Goal: Transaction & Acquisition: Purchase product/service

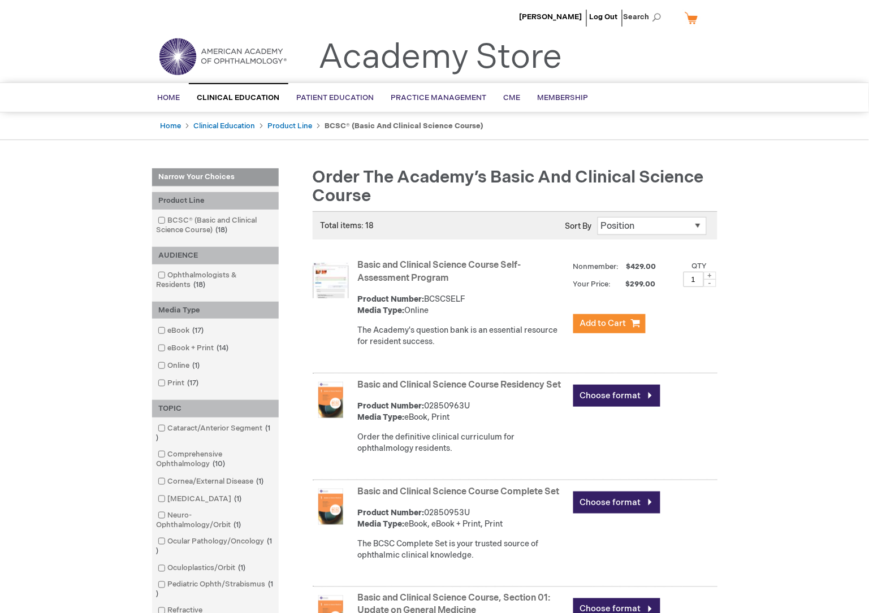
type input "MJTsang"
click at [445, 269] on link "Basic and Clinical Science Course Self-Assessment Program" at bounding box center [439, 272] width 163 height 24
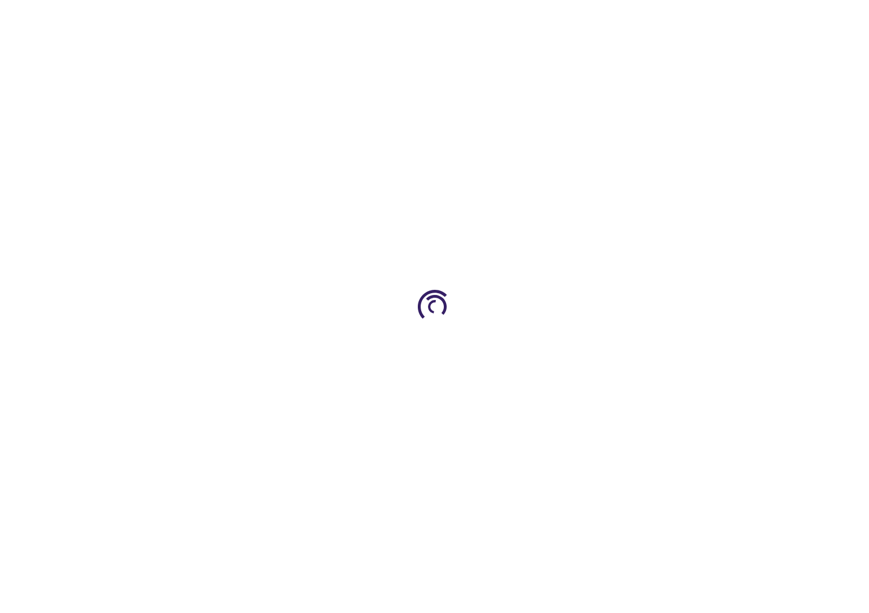
type input "1"
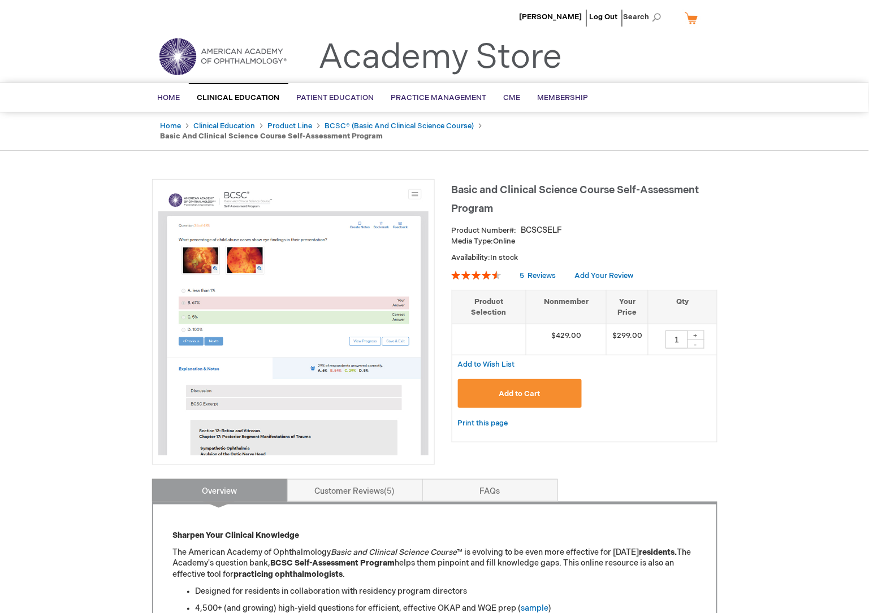
type input "MJTsang"
click at [415, 530] on p "Sharpen Your Clinical Knowledge" at bounding box center [435, 535] width 524 height 11
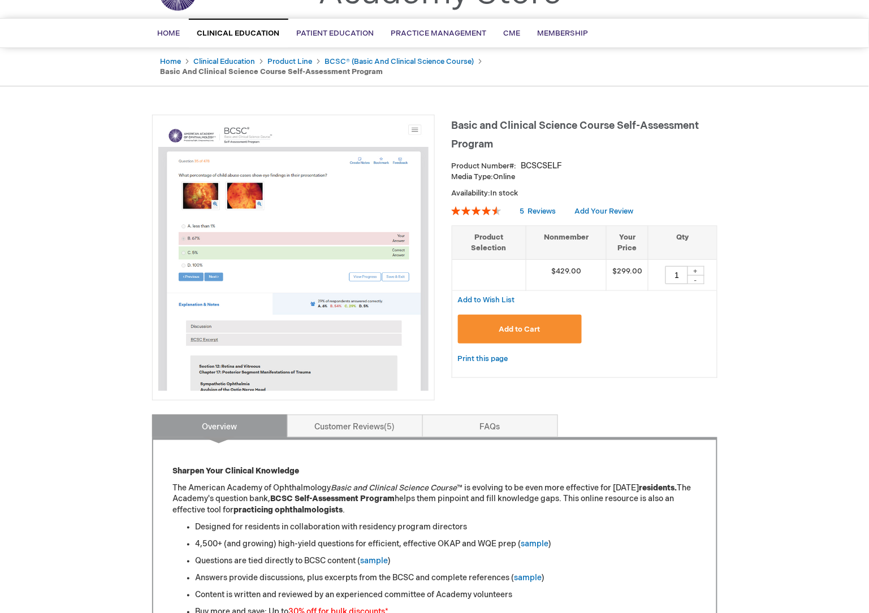
scroll to position [126, 0]
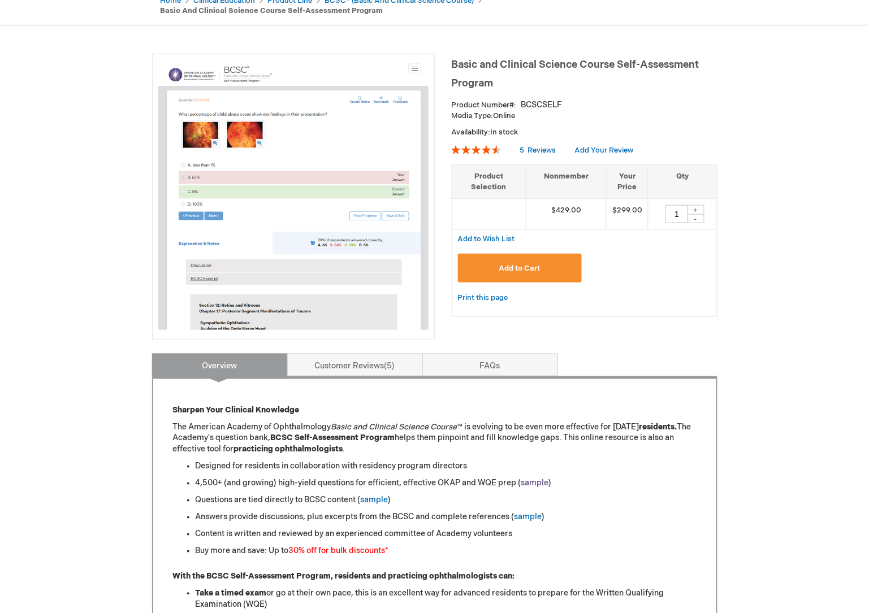
click at [522, 479] on link "sample" at bounding box center [535, 484] width 28 height 10
click at [430, 546] on li "Buy more and save: Up to 30% off for bulk discounts *" at bounding box center [446, 551] width 501 height 11
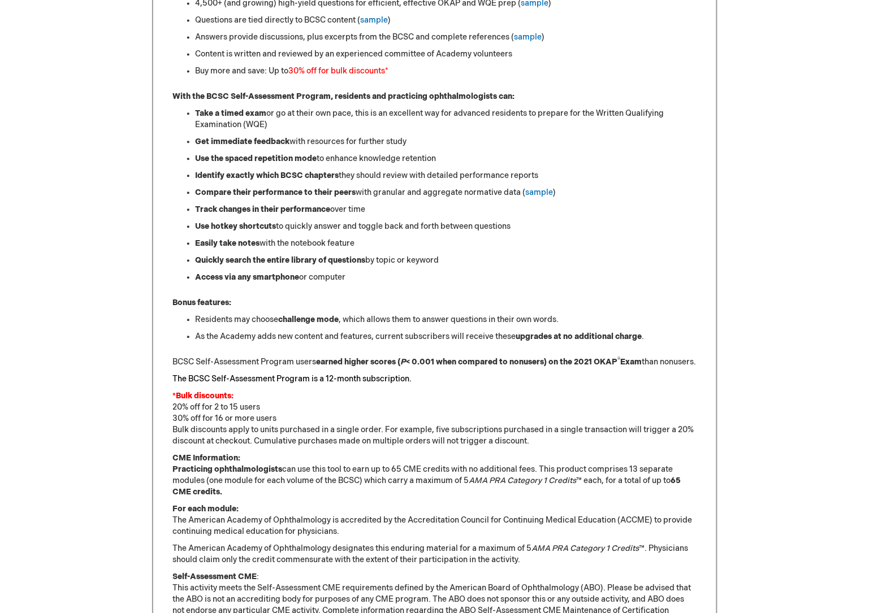
scroll to position [439, 0]
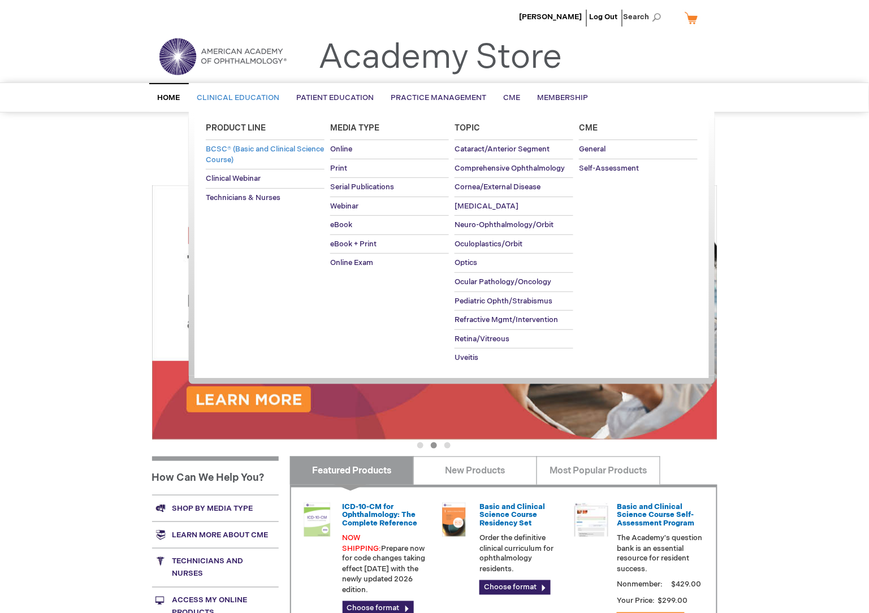
type input "MJTsang"
click at [250, 151] on span "BCSC® (Basic and Clinical Science Course)" at bounding box center [265, 155] width 118 height 20
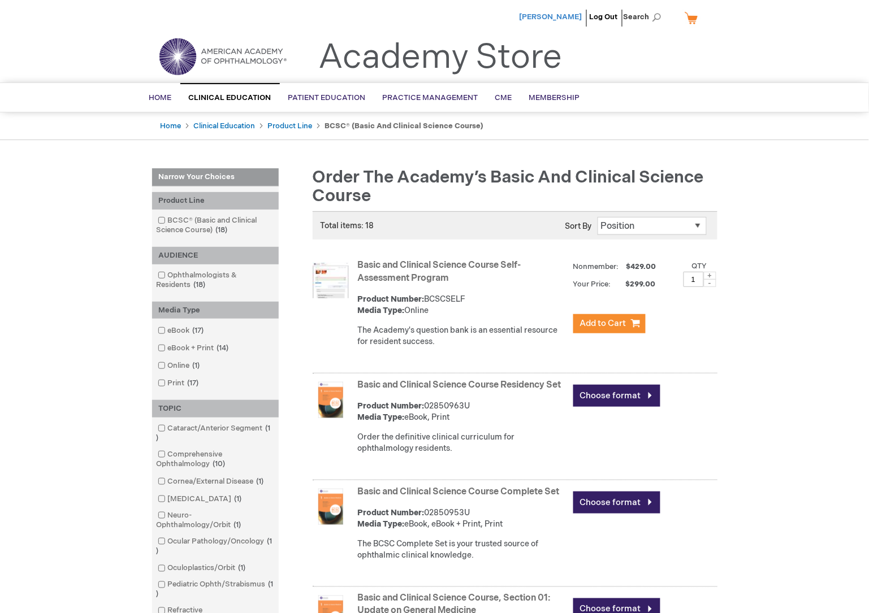
type input "MJTsang"
click at [580, 12] on span "[PERSON_NAME]" at bounding box center [551, 16] width 63 height 9
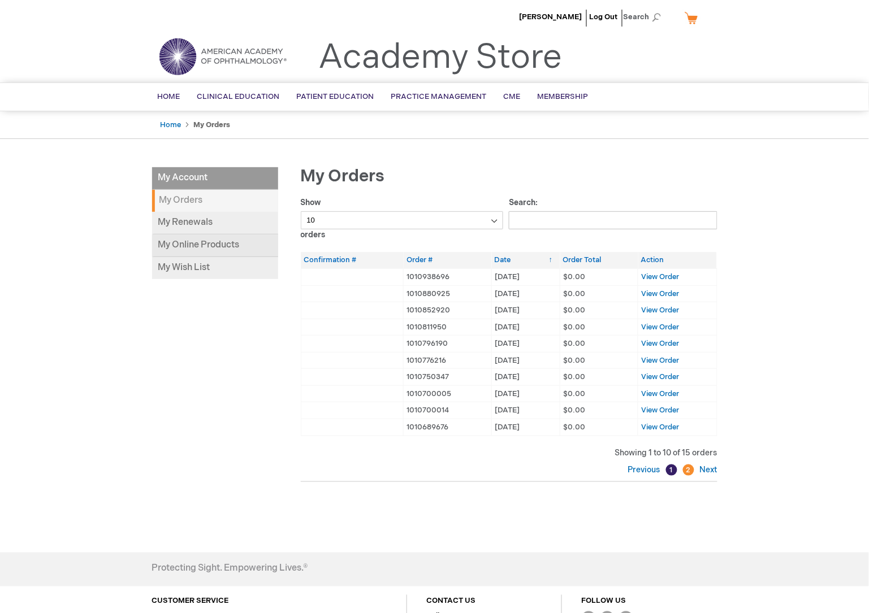
type input "MJTsang"
click at [230, 247] on link "My Online Products" at bounding box center [215, 246] width 126 height 23
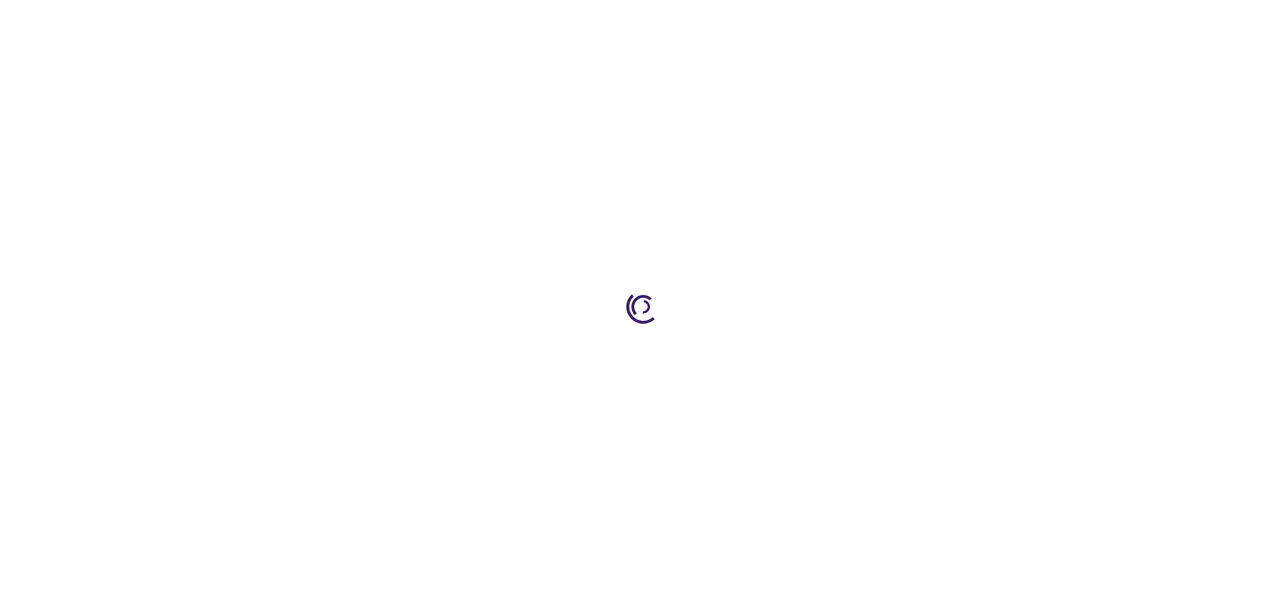
type input "0"
